Goal: Transaction & Acquisition: Download file/media

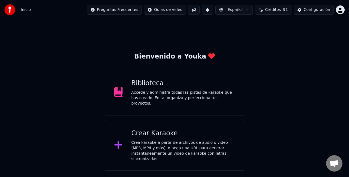
click at [142, 87] on div "Biblioteca" at bounding box center [184, 83] width 104 height 9
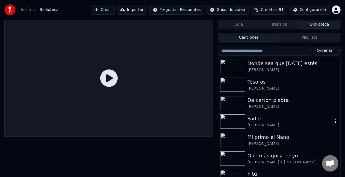
click at [261, 117] on div "Padre" at bounding box center [289, 119] width 85 height 8
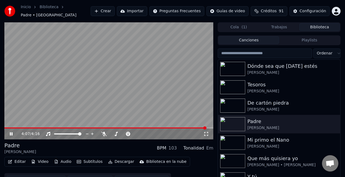
click at [172, 68] on video at bounding box center [108, 80] width 209 height 117
click at [94, 124] on video at bounding box center [108, 80] width 209 height 117
click at [97, 128] on span at bounding box center [105, 128] width 203 height 1
click at [55, 124] on video at bounding box center [108, 80] width 209 height 117
click at [27, 124] on video at bounding box center [108, 80] width 209 height 117
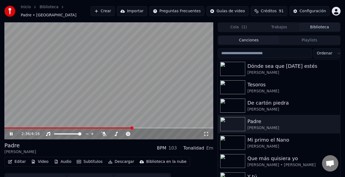
click at [33, 124] on video at bounding box center [108, 80] width 209 height 117
click at [40, 128] on span at bounding box center [22, 128] width 36 height 1
click at [9, 132] on icon at bounding box center [15, 134] width 13 height 4
click at [80, 78] on video at bounding box center [108, 80] width 209 height 117
drag, startPoint x: 45, startPoint y: 123, endPoint x: 45, endPoint y: 127, distance: 3.3
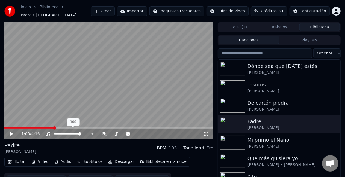
click at [45, 123] on video at bounding box center [108, 80] width 209 height 117
click at [45, 125] on video at bounding box center [108, 80] width 209 height 117
click at [43, 128] on span at bounding box center [23, 128] width 39 height 1
click at [57, 124] on video at bounding box center [108, 80] width 209 height 117
click at [62, 128] on span at bounding box center [108, 128] width 209 height 1
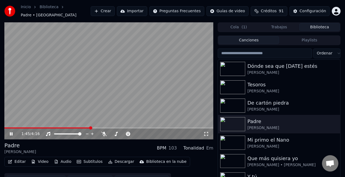
click at [150, 112] on video at bounding box center [108, 80] width 209 height 117
click at [86, 129] on div "1:45 / 4:16" at bounding box center [108, 134] width 209 height 11
click at [84, 124] on video at bounding box center [108, 80] width 209 height 117
click at [78, 124] on video at bounding box center [108, 80] width 209 height 117
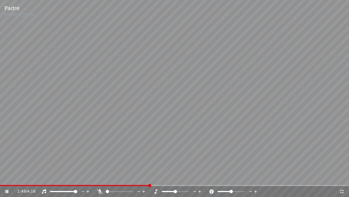
click at [92, 177] on video at bounding box center [174, 98] width 349 height 197
drag, startPoint x: 147, startPoint y: 186, endPoint x: 142, endPoint y: 182, distance: 6.7
click at [127, 177] on div "1:49 / 4:16" at bounding box center [174, 191] width 349 height 11
click at [127, 177] on span at bounding box center [128, 184] width 3 height 3
click at [53, 131] on video at bounding box center [174, 98] width 349 height 197
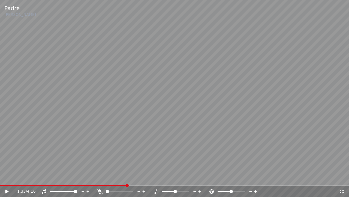
click at [53, 131] on video at bounding box center [174, 98] width 349 height 197
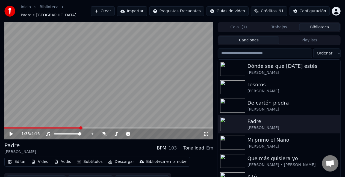
click at [9, 132] on icon at bounding box center [15, 134] width 13 height 4
click at [10, 133] on icon at bounding box center [11, 134] width 3 height 3
click at [83, 124] on video at bounding box center [108, 80] width 209 height 117
click at [82, 128] on span at bounding box center [43, 128] width 78 height 1
click at [12, 133] on icon at bounding box center [11, 134] width 3 height 3
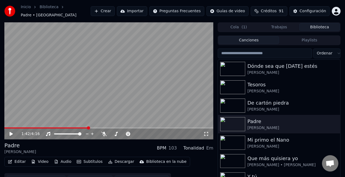
click at [21, 159] on button "Editar" at bounding box center [17, 162] width 22 height 8
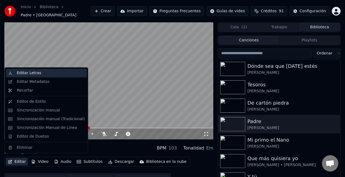
click at [31, 72] on div "Editar Letras" at bounding box center [29, 72] width 24 height 5
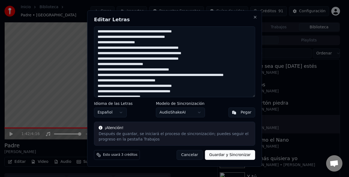
click at [185, 70] on textarea "**********" at bounding box center [174, 61] width 161 height 71
type textarea "**********"
click at [228, 156] on button "Guardar y Sincronizar" at bounding box center [230, 155] width 50 height 10
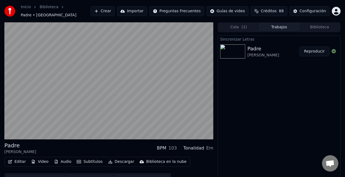
click at [321, 50] on button "Reproducir" at bounding box center [314, 52] width 30 height 10
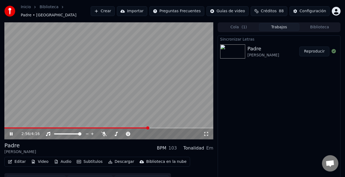
click at [267, 103] on div "Sincronizar Letras [PERSON_NAME] Reproducir" at bounding box center [279, 110] width 123 height 151
click at [11, 132] on icon at bounding box center [15, 134] width 13 height 4
click at [142, 127] on span at bounding box center [143, 128] width 3 height 3
click at [11, 132] on icon at bounding box center [11, 134] width 3 height 4
click at [111, 159] on button "Descargar" at bounding box center [121, 162] width 31 height 8
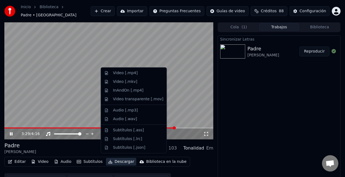
click at [276, 78] on div "Sincronizar Letras [PERSON_NAME] Reproducir" at bounding box center [279, 110] width 123 height 151
click at [114, 158] on button "Descargar" at bounding box center [121, 162] width 31 height 8
click at [117, 74] on div "Video [.mp4]" at bounding box center [125, 72] width 25 height 5
